Goal: Go to known website: Go to known website

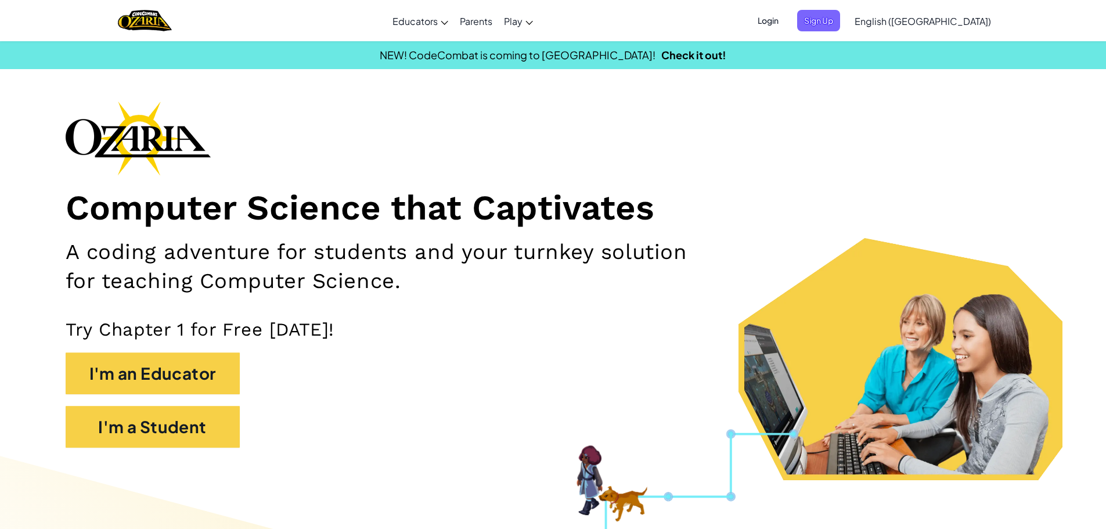
click at [786, 18] on span "Login" at bounding box center [768, 20] width 35 height 21
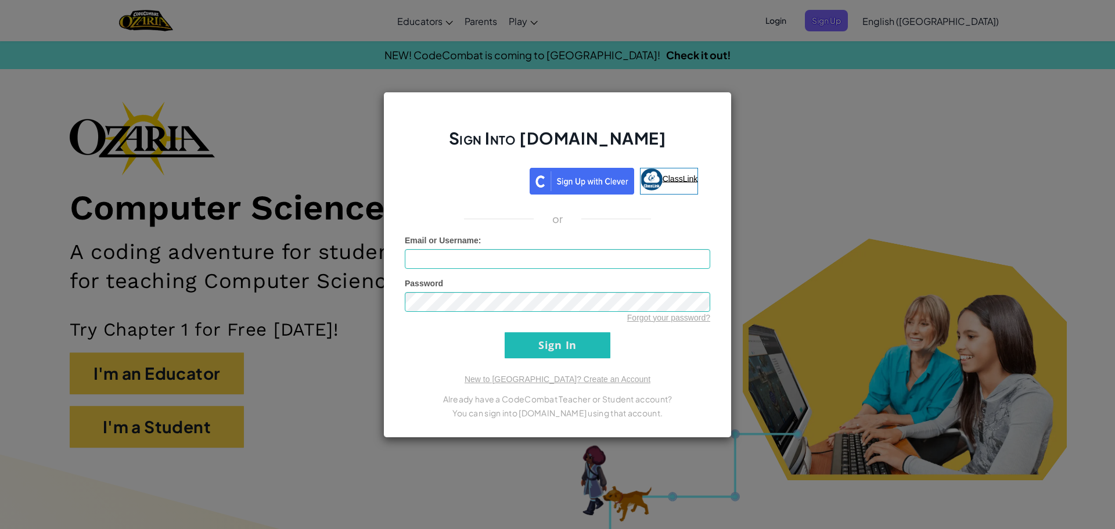
click at [673, 173] on link "ClassLink" at bounding box center [669, 181] width 59 height 27
click at [837, 295] on div "Sign Into [DOMAIN_NAME] ClassLink or Unknown Error Email or Username : Password…" at bounding box center [557, 264] width 1115 height 529
